Goal: Task Accomplishment & Management: Manage account settings

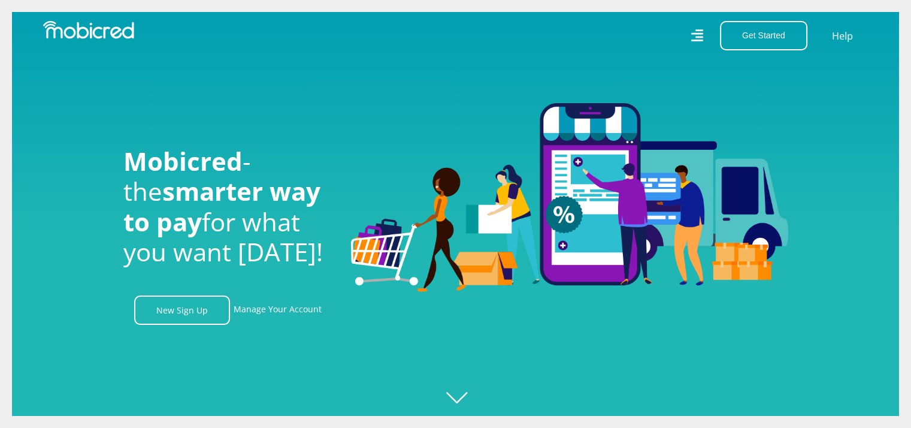
scroll to position [0, 853]
click at [260, 317] on link "Manage Your Account" at bounding box center [278, 309] width 88 height 29
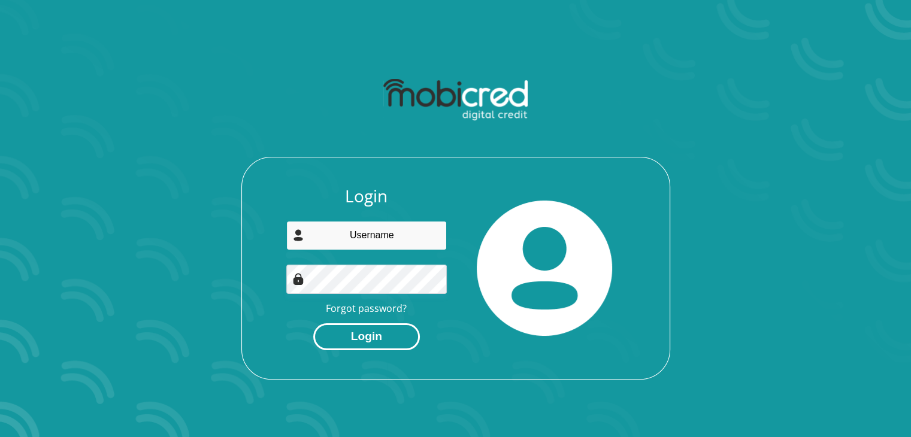
type input "ngwenzelubabalo@gmail.com"
click at [359, 335] on button "Login" at bounding box center [366, 336] width 107 height 27
